Goal: Task Accomplishment & Management: Complete application form

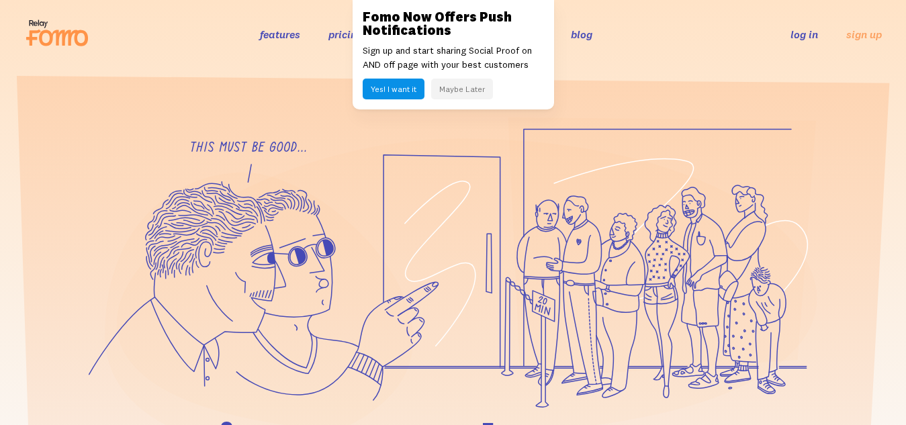
scroll to position [28, 0]
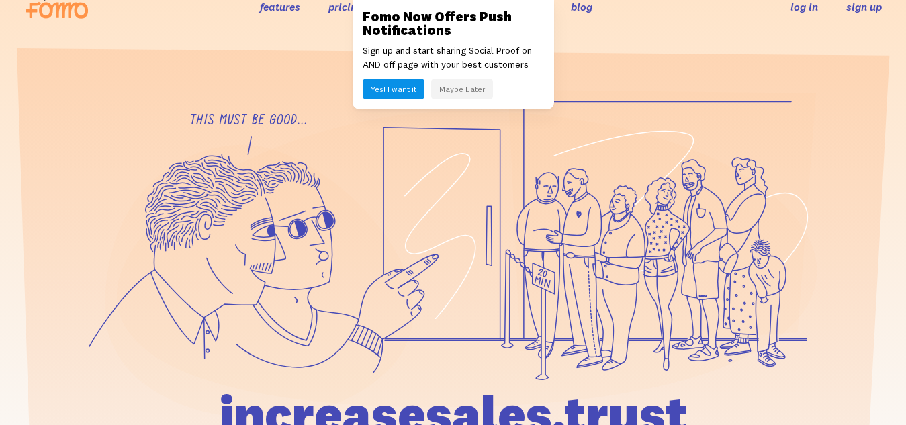
click at [849, 3] on link "sign up" at bounding box center [864, 7] width 36 height 14
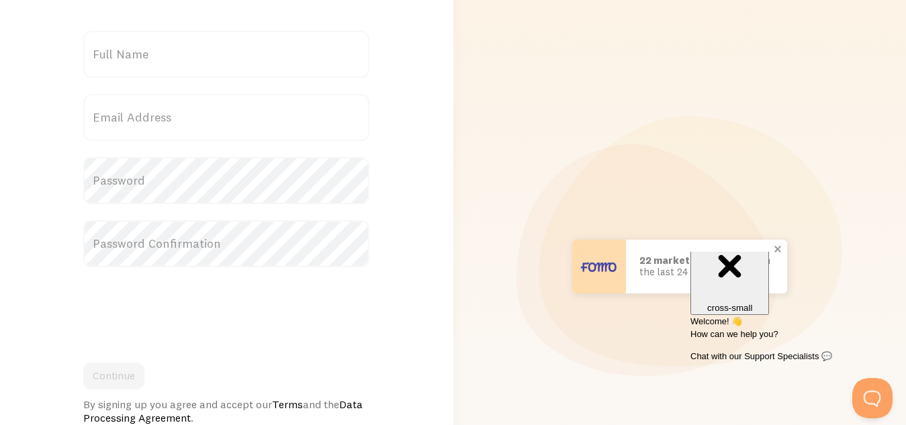
scroll to position [245, 0]
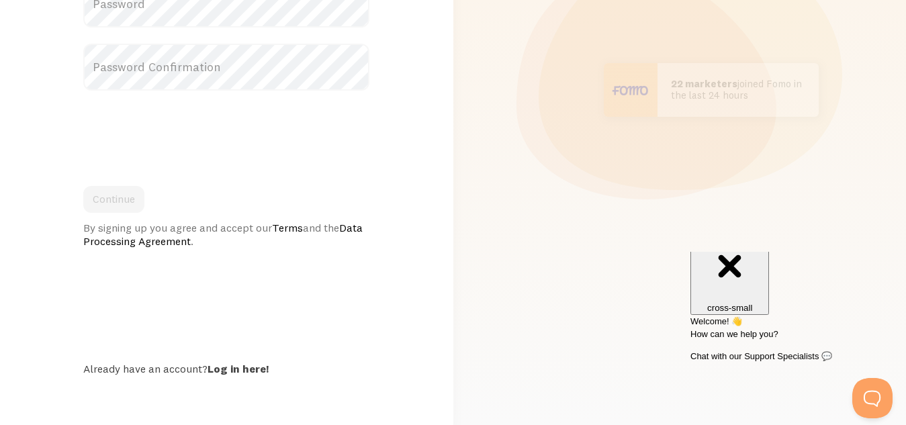
click at [114, 237] on link "Data Processing Agreement" at bounding box center [222, 234] width 279 height 27
